Goal: Task Accomplishment & Management: Manage account settings

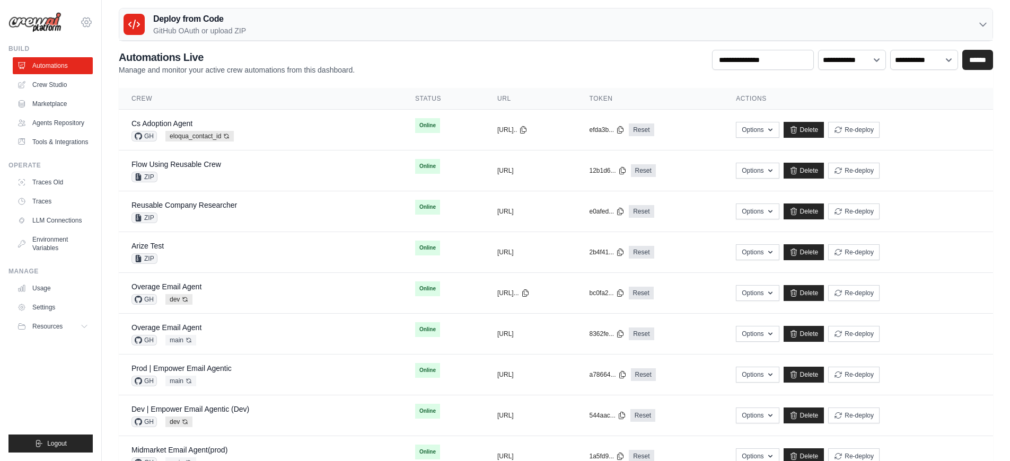
click at [92, 21] on icon at bounding box center [86, 22] width 13 height 13
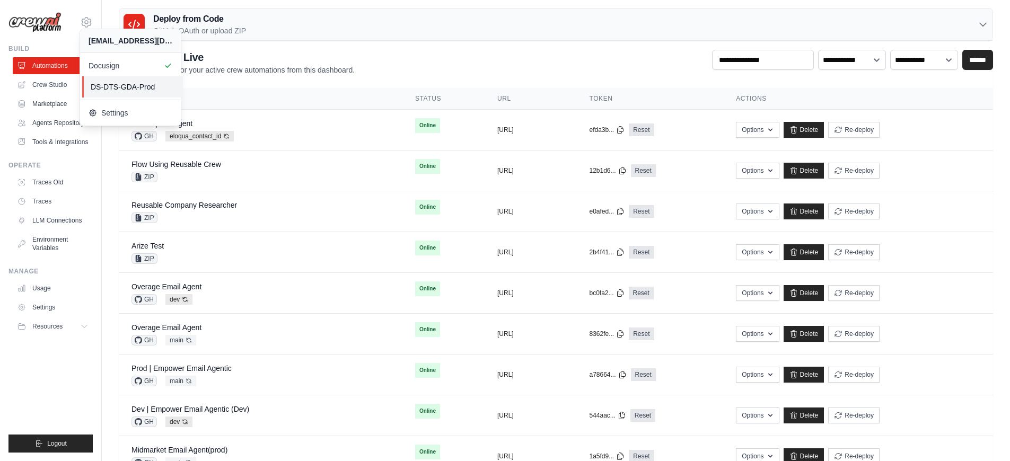
click at [125, 90] on span "DS-DTS-GDA-Prod" at bounding box center [133, 87] width 84 height 11
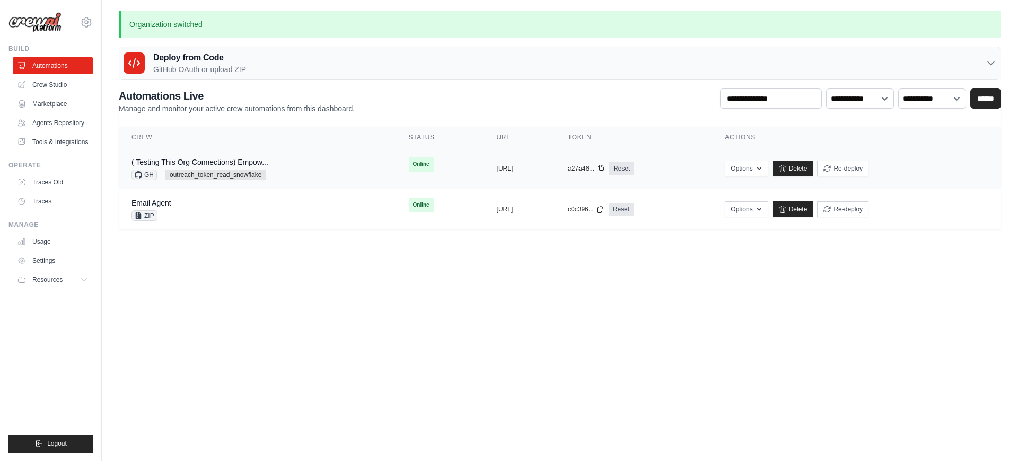
click at [283, 171] on div "( Testing This Org Connections) Empow... GH outreach_token_read_snowflake" at bounding box center [257, 168] width 252 height 23
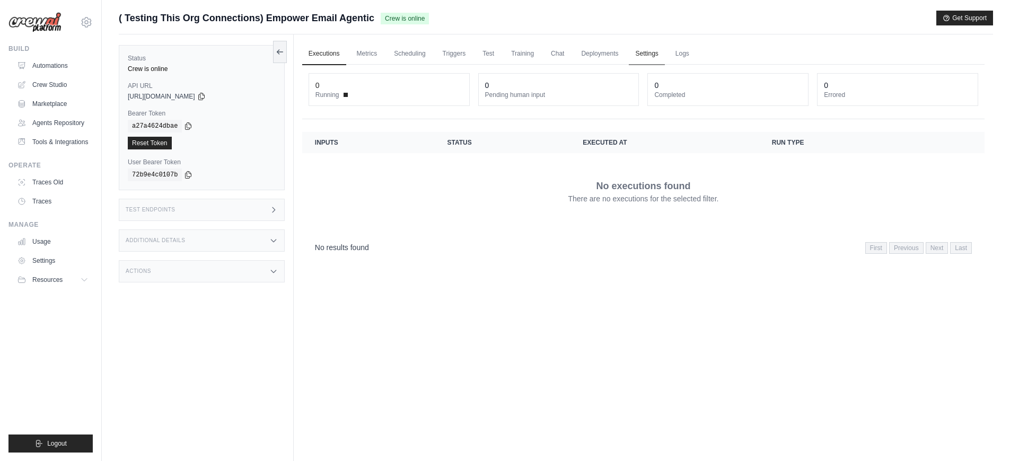
click at [641, 56] on link "Settings" at bounding box center [647, 54] width 36 height 22
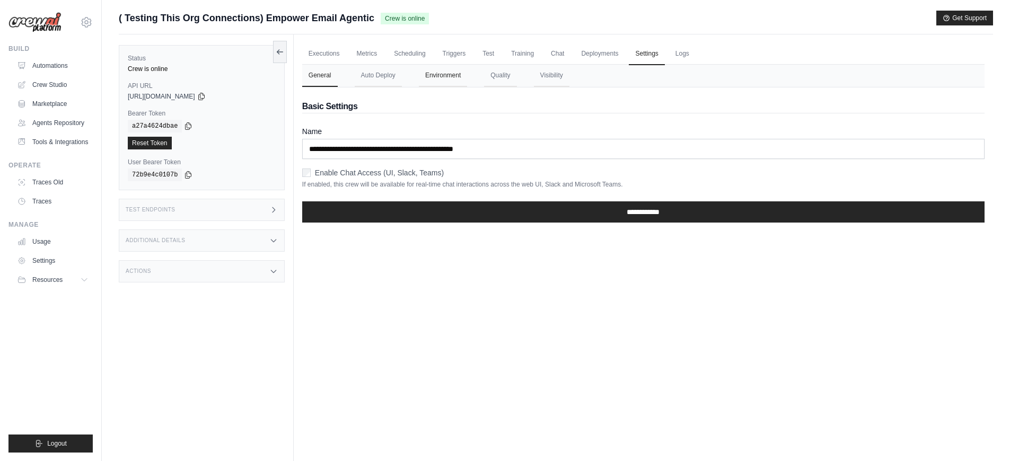
click at [436, 76] on button "Environment" at bounding box center [443, 76] width 48 height 22
